Goal: Find specific page/section: Find specific page/section

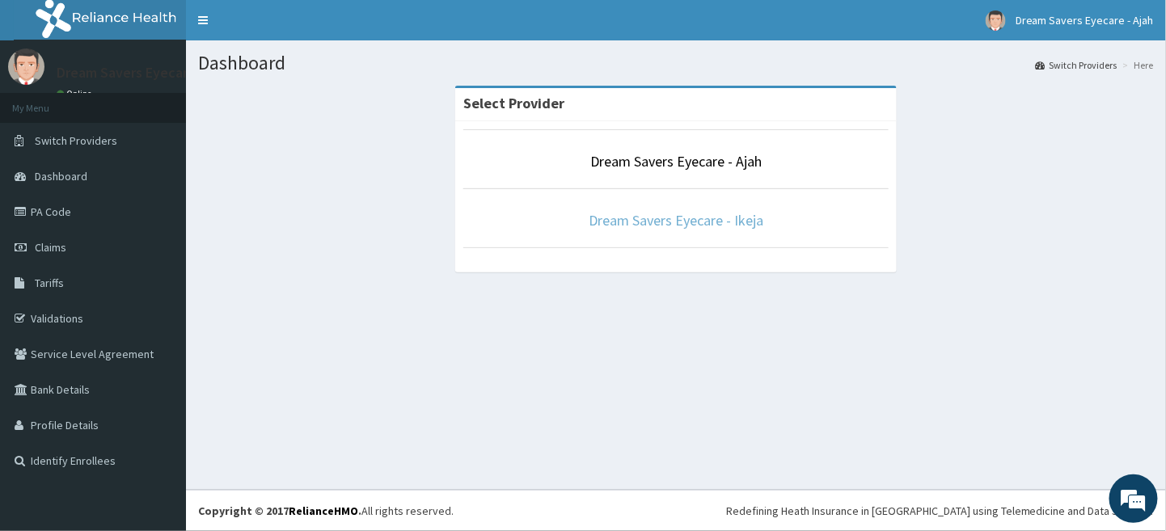
click at [695, 214] on link "Dream Savers Eyecare - Ikeja" at bounding box center [676, 220] width 175 height 19
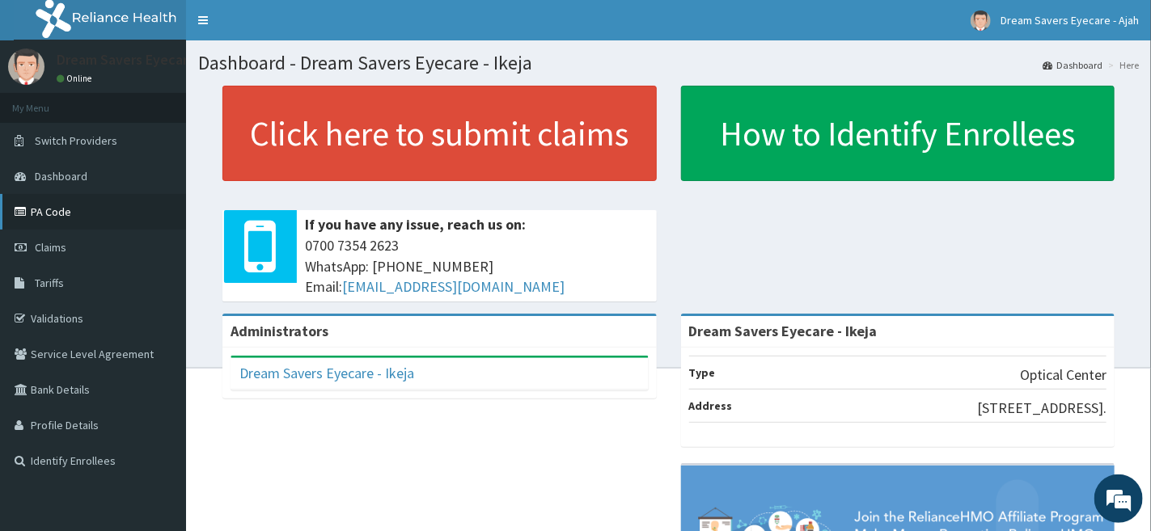
click at [62, 208] on link "PA Code" at bounding box center [93, 212] width 186 height 36
